Goal: Navigation & Orientation: Find specific page/section

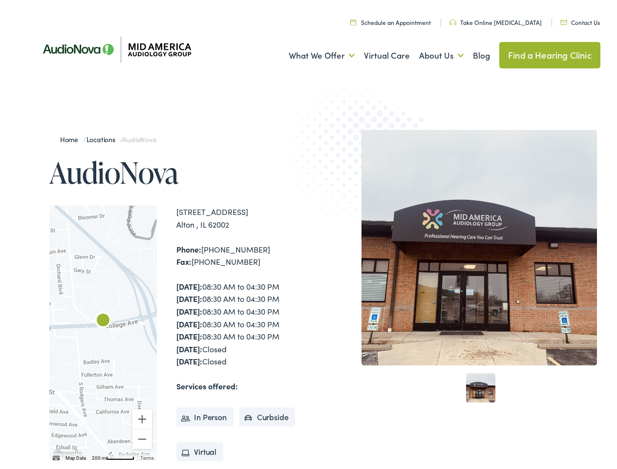
click at [308, 234] on img at bounding box center [361, 167] width 191 height 209
click at [313, 53] on link "What We Offer" at bounding box center [322, 53] width 66 height 36
click at [431, 53] on link "About Us" at bounding box center [441, 53] width 44 height 36
click at [103, 330] on div at bounding box center [102, 330] width 107 height 255
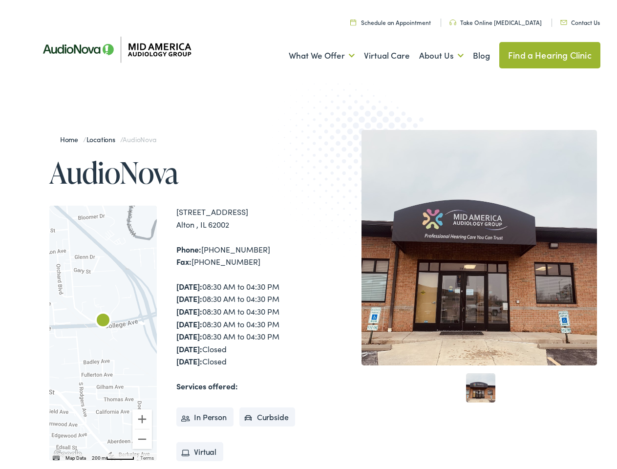
click at [103, 330] on div at bounding box center [102, 330] width 107 height 255
click at [103, 318] on img "AudioNova" at bounding box center [102, 318] width 23 height 23
click at [142, 416] on button "Zoom in" at bounding box center [142, 416] width 20 height 20
click at [142, 436] on button "Zoom out" at bounding box center [142, 436] width 20 height 20
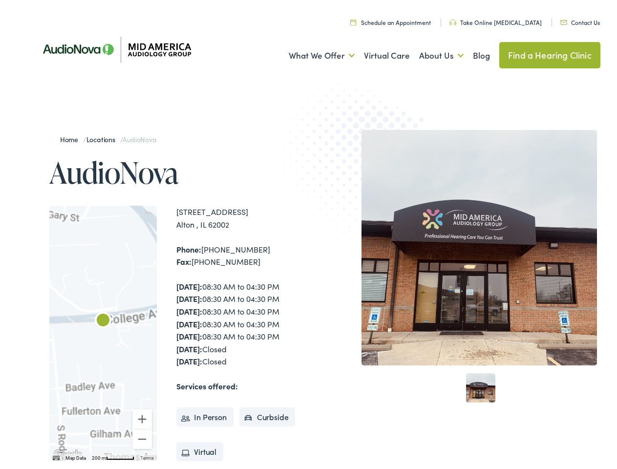
click at [55, 455] on img "Keyboard shortcuts" at bounding box center [56, 455] width 7 height 4
